Goal: Task Accomplishment & Management: Manage account settings

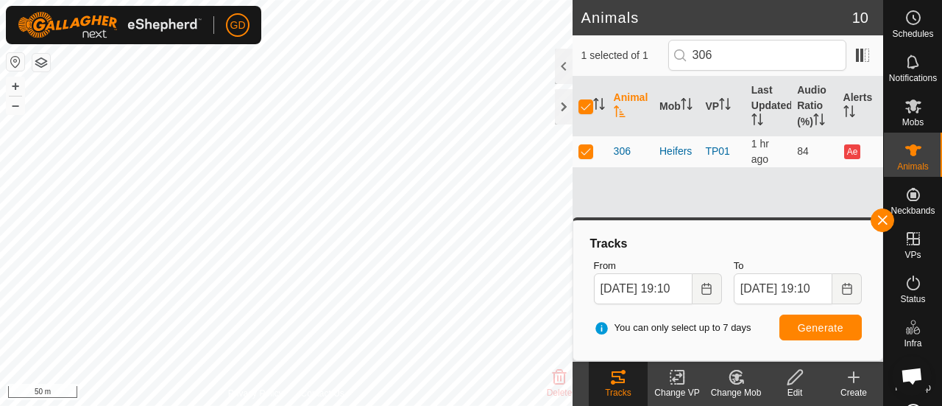
scroll to position [2864, 0]
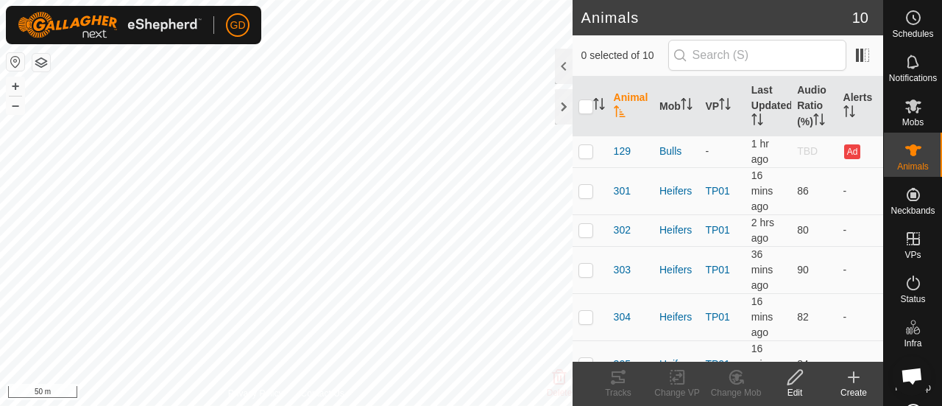
scroll to position [2864, 0]
checkbox input "true"
click at [620, 108] on icon "Activate to sort" at bounding box center [619, 111] width 11 height 12
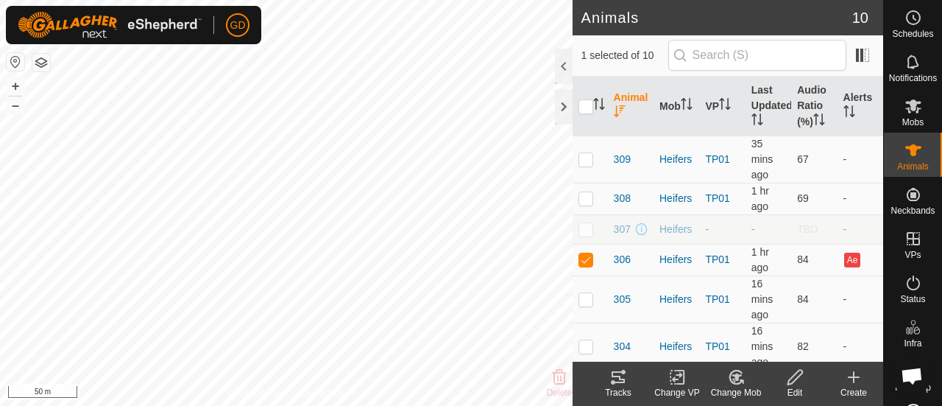
click at [621, 378] on icon at bounding box center [619, 377] width 18 height 18
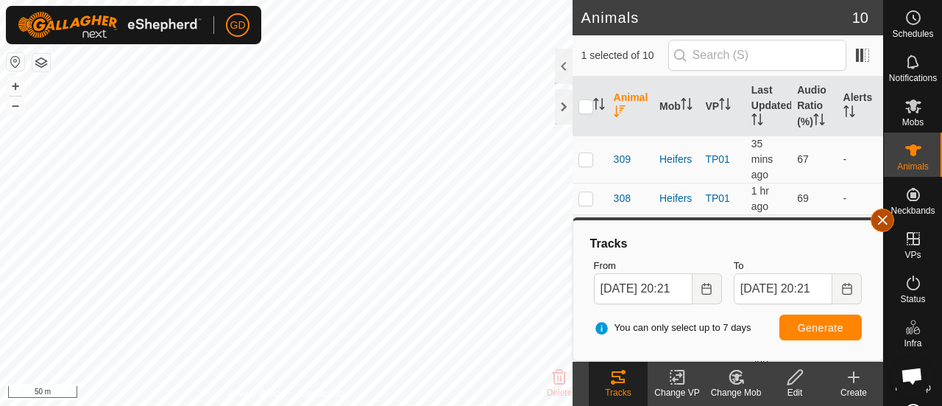
click at [885, 227] on button "button" at bounding box center [883, 220] width 24 height 24
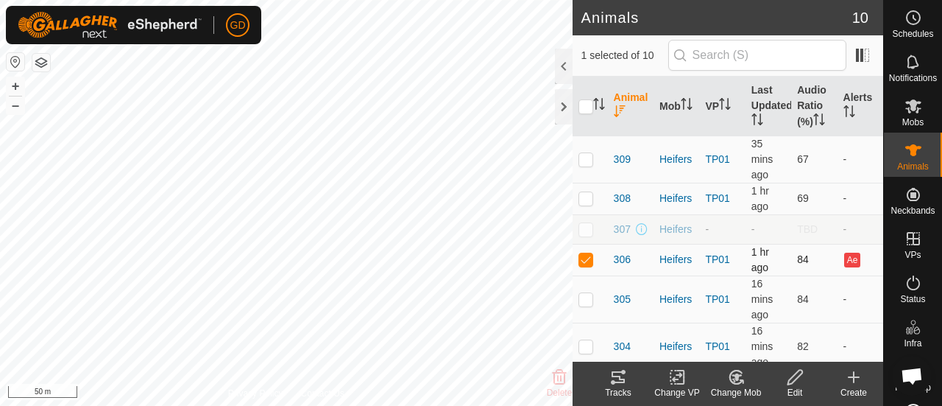
click at [586, 261] on p-checkbox at bounding box center [586, 259] width 15 height 12
checkbox input "false"
